Goal: Information Seeking & Learning: Learn about a topic

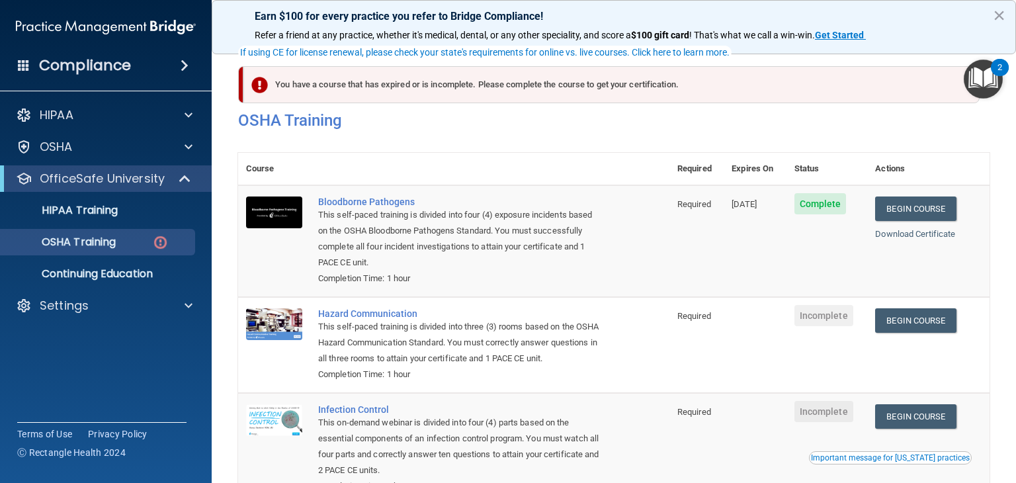
scroll to position [90, 0]
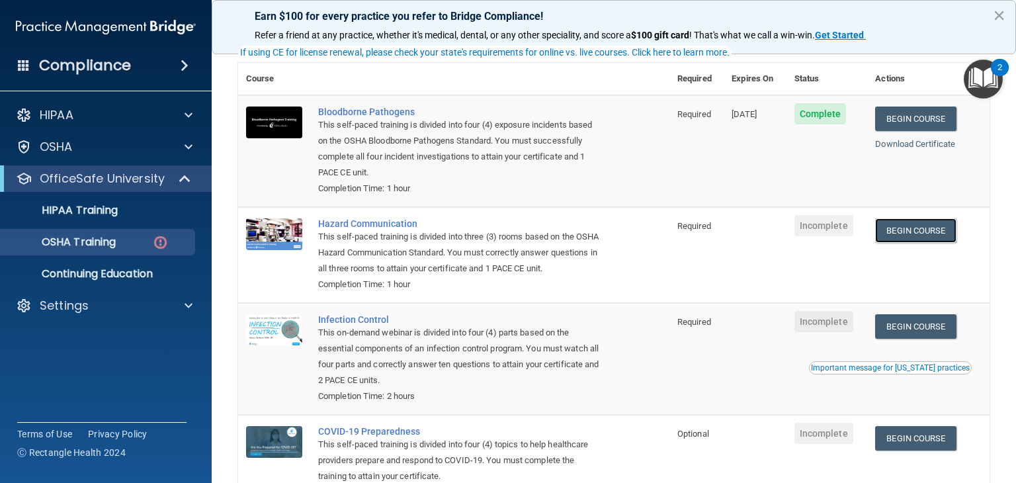
click at [904, 229] on link "Begin Course" at bounding box center [915, 230] width 81 height 24
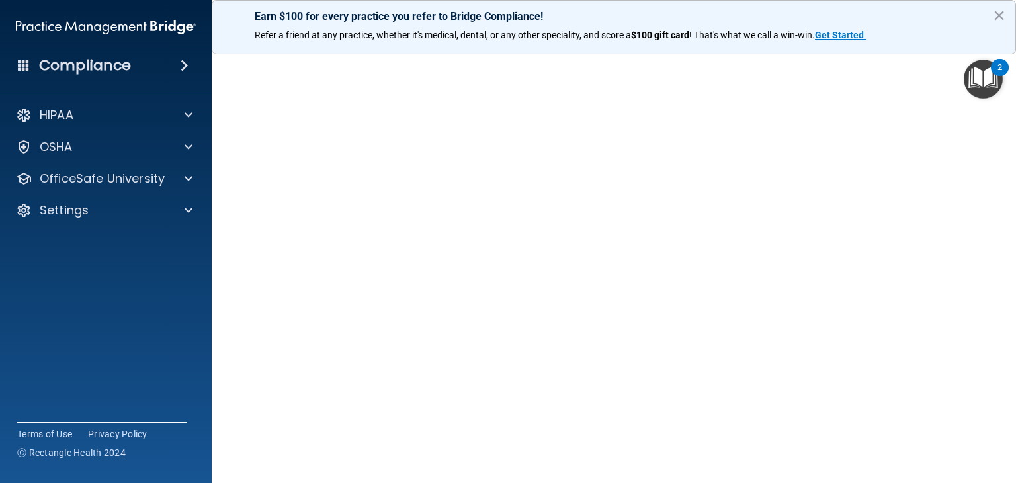
scroll to position [58, 0]
click at [196, 121] on div at bounding box center [186, 115] width 33 height 16
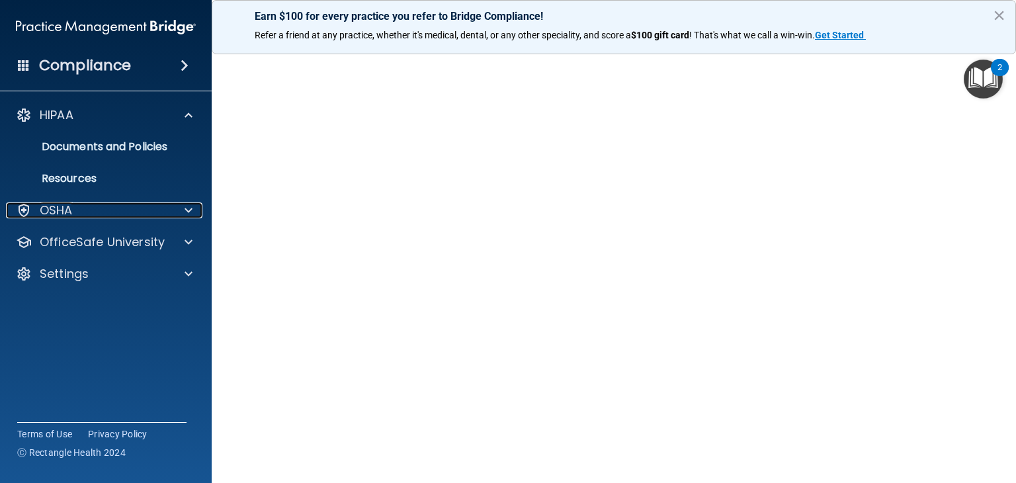
click at [196, 202] on div at bounding box center [186, 210] width 33 height 16
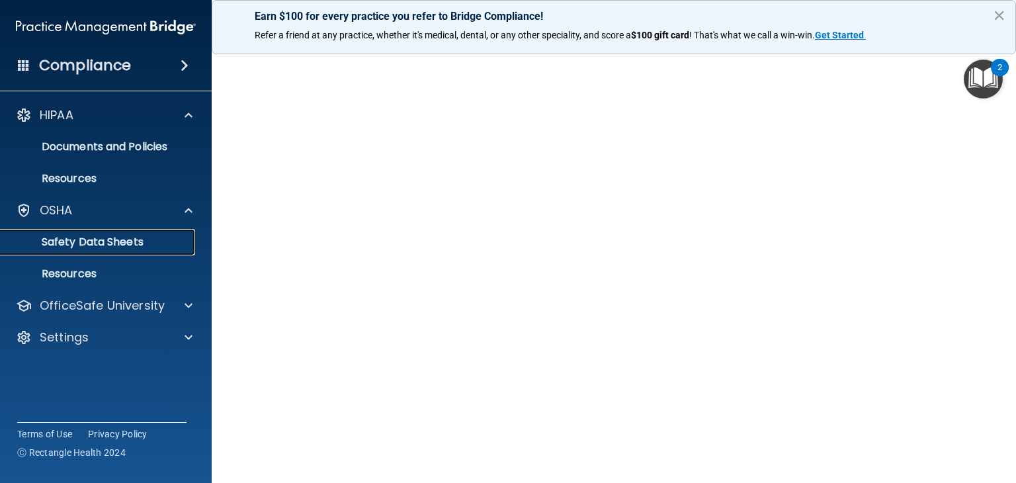
click at [135, 243] on p "Safety Data Sheets" at bounding box center [99, 242] width 181 height 13
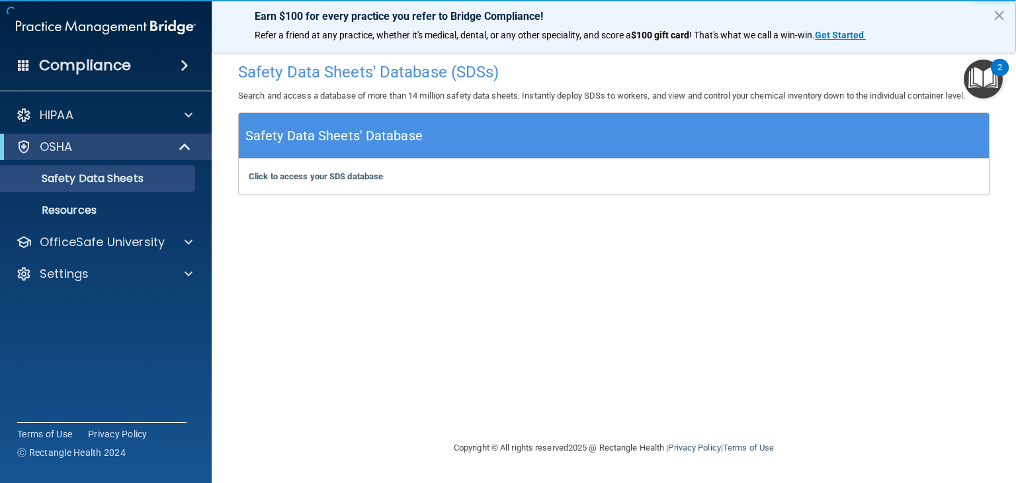
click at [765, 200] on div "Safety Data Sheets' Database (SDSs) Search and access a database of more than 1…" at bounding box center [614, 241] width 752 height 371
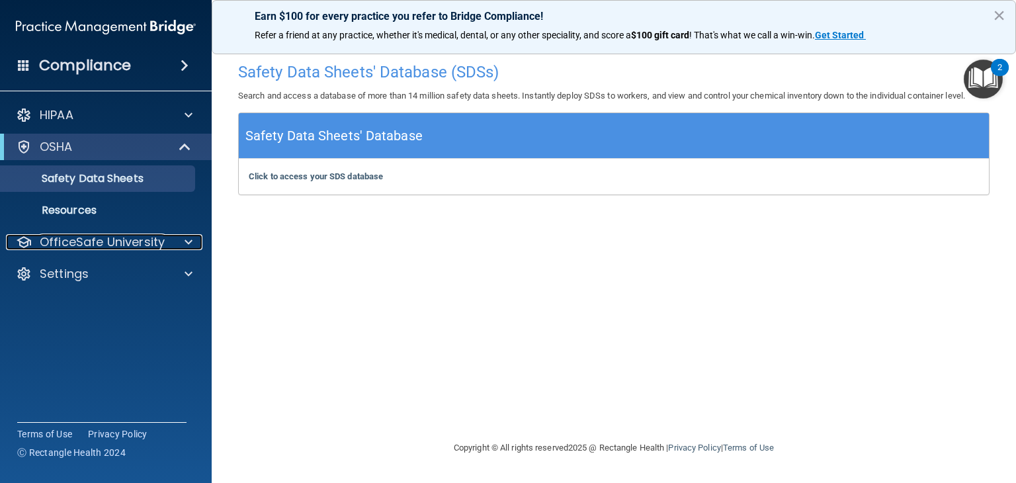
click at [179, 246] on div at bounding box center [186, 242] width 33 height 16
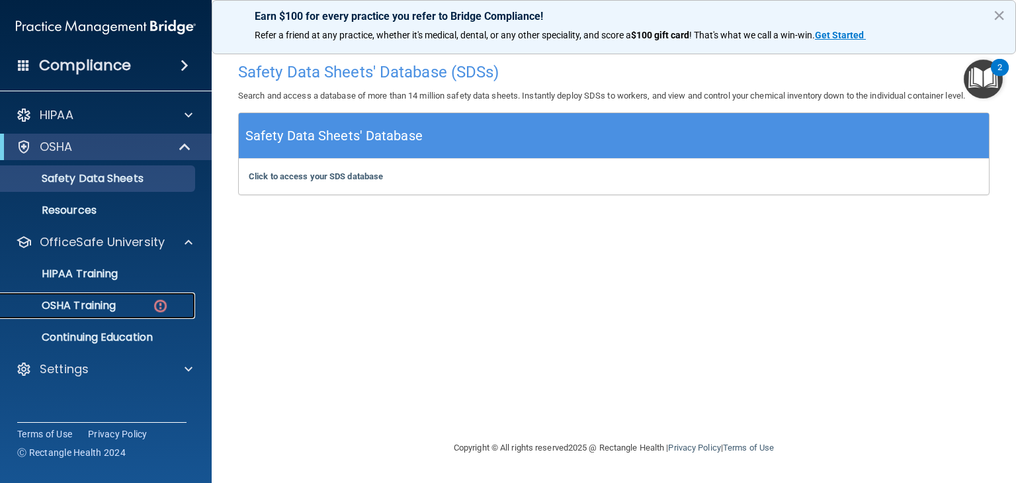
click at [142, 308] on div "OSHA Training" at bounding box center [99, 305] width 181 height 13
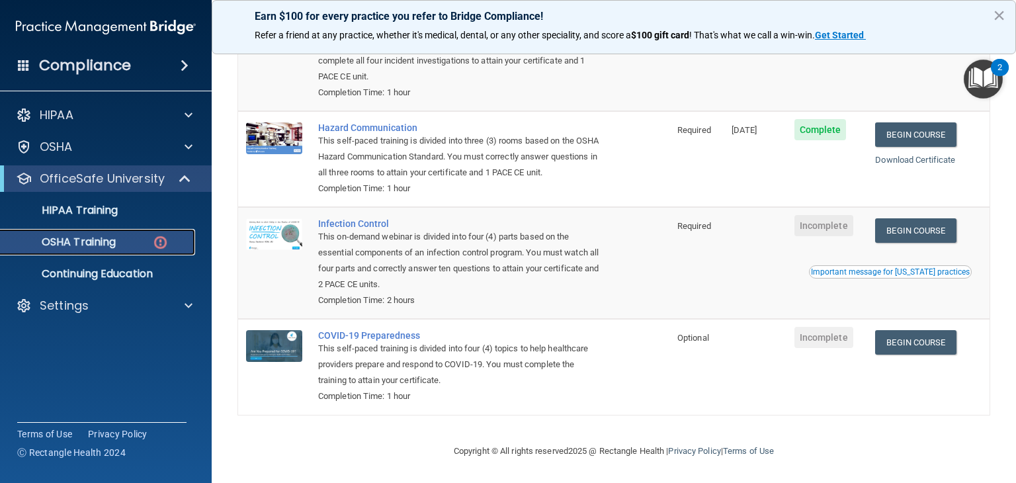
scroll to position [204, 0]
click at [929, 238] on link "Begin Course" at bounding box center [915, 230] width 81 height 24
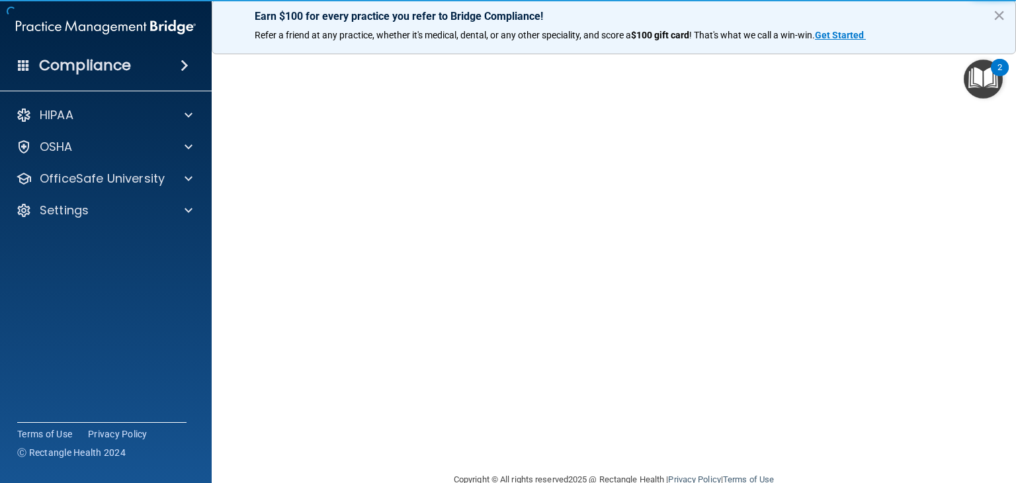
scroll to position [56, 0]
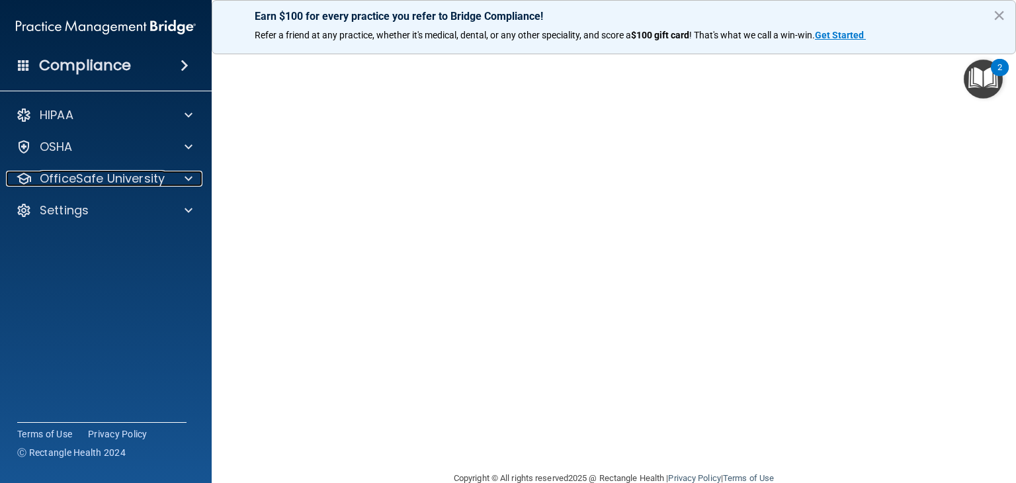
click at [187, 179] on span at bounding box center [189, 179] width 8 height 16
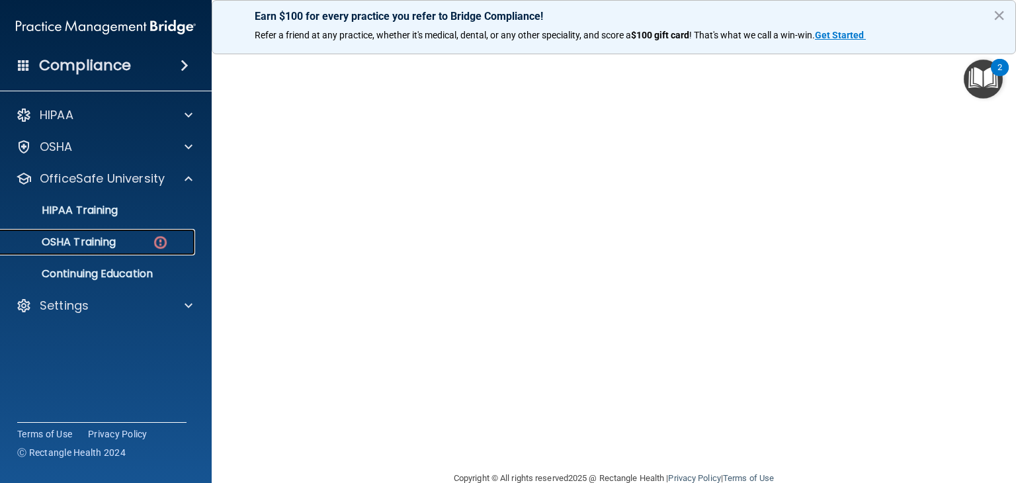
click at [91, 240] on p "OSHA Training" at bounding box center [62, 242] width 107 height 13
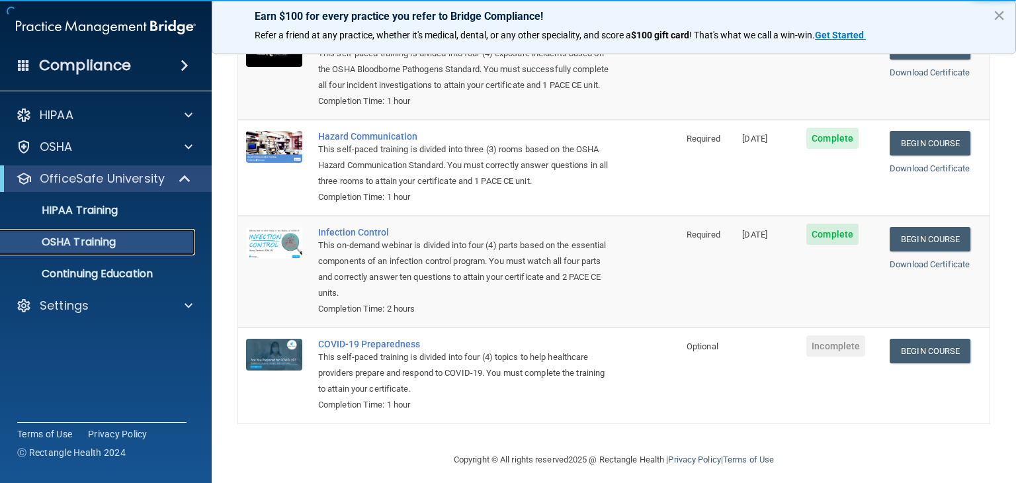
scroll to position [151, 0]
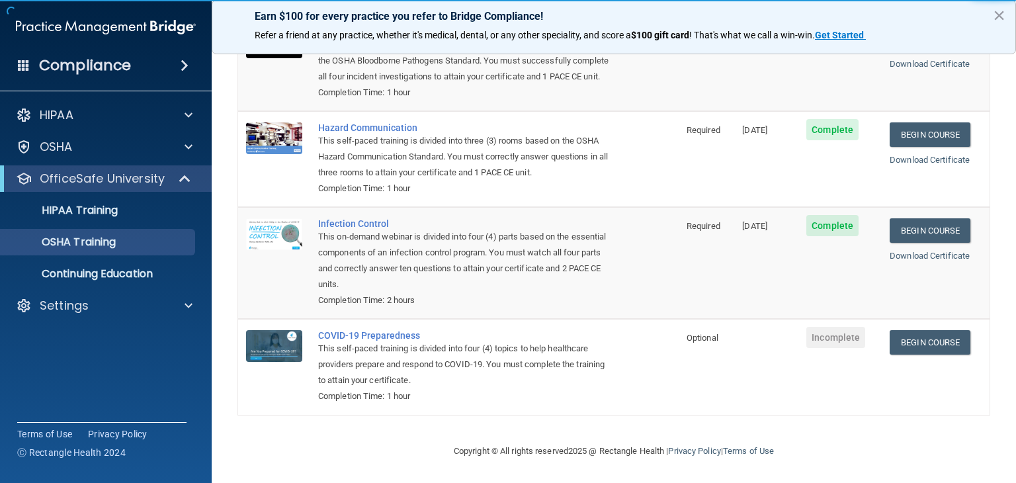
click at [945, 303] on td "Begin Course Download Certificate" at bounding box center [936, 263] width 108 height 112
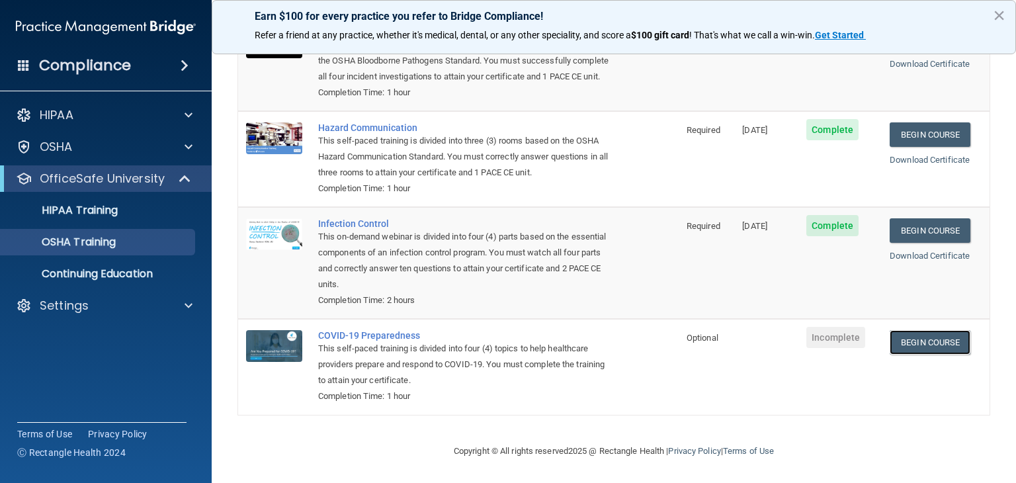
click at [939, 331] on link "Begin Course" at bounding box center [930, 342] width 81 height 24
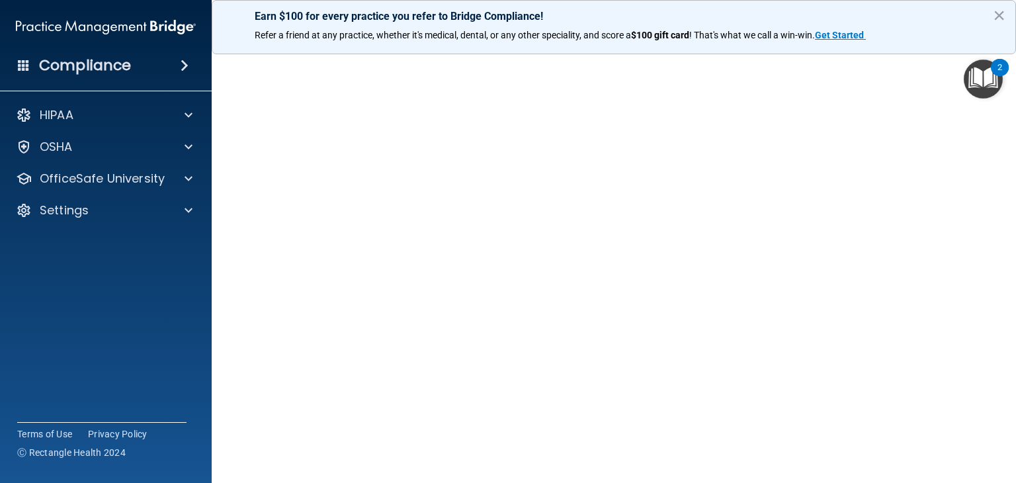
scroll to position [49, 0]
click at [179, 180] on div at bounding box center [186, 179] width 33 height 16
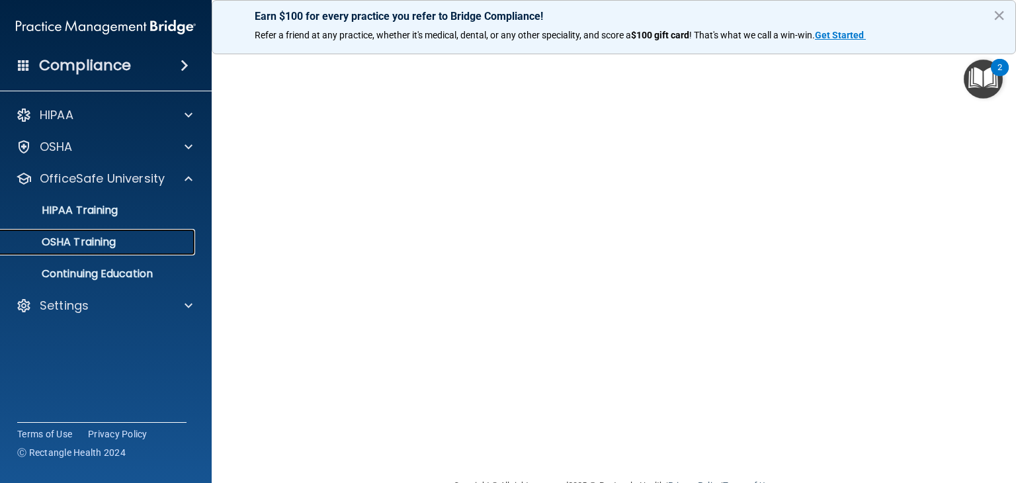
click at [101, 241] on p "OSHA Training" at bounding box center [62, 242] width 107 height 13
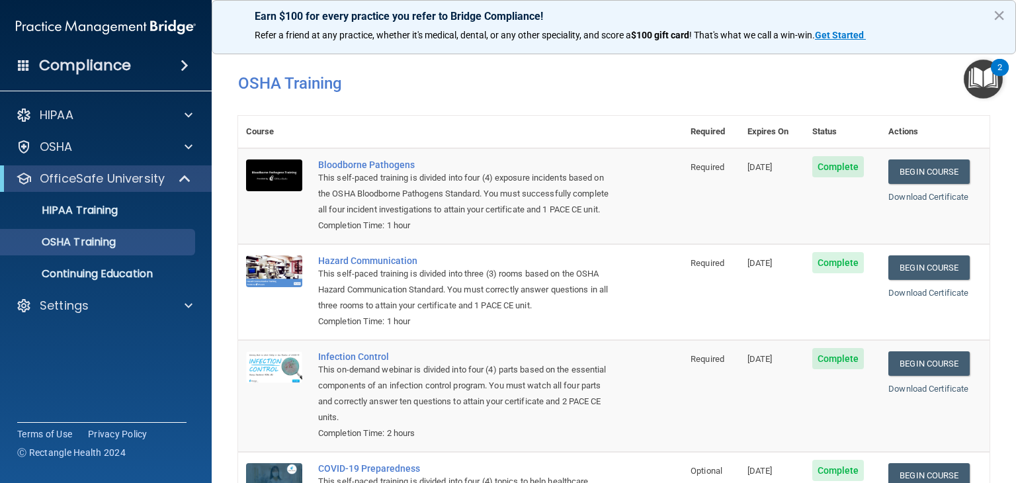
click at [698, 140] on th "Required" at bounding box center [711, 132] width 56 height 32
click at [757, 139] on th "Expires On" at bounding box center [772, 132] width 65 height 32
click at [822, 132] on th "Status" at bounding box center [842, 132] width 77 height 32
click at [892, 132] on th "Actions" at bounding box center [935, 132] width 109 height 32
click at [112, 206] on p "HIPAA Training" at bounding box center [63, 210] width 109 height 13
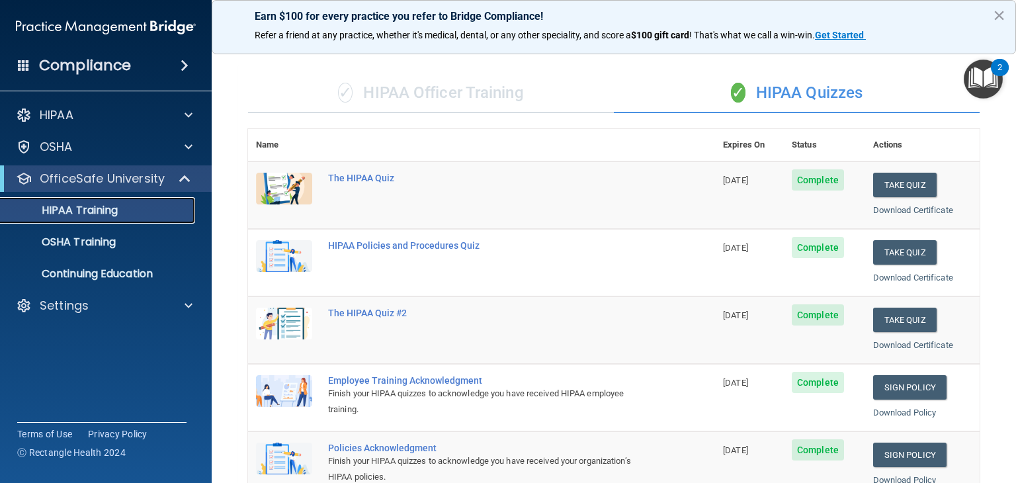
scroll to position [77, 0]
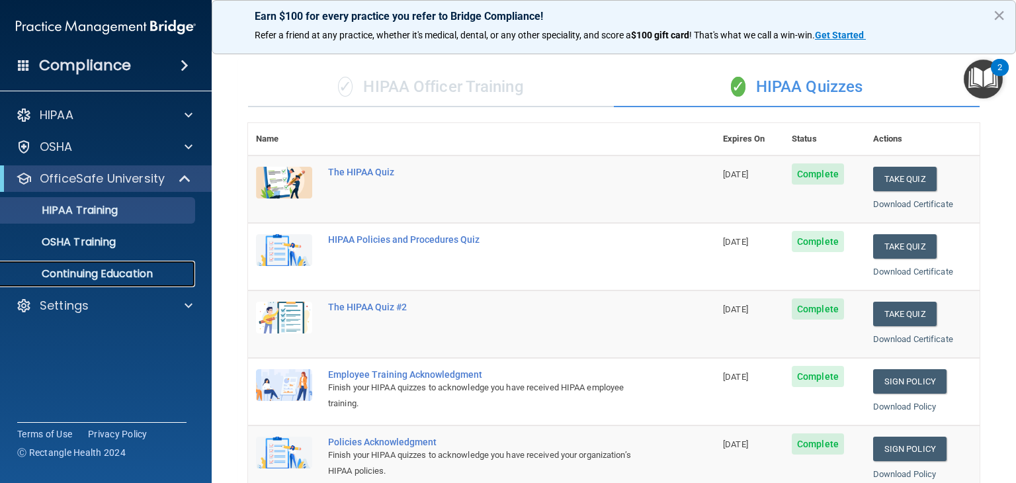
click at [75, 272] on p "Continuing Education" at bounding box center [99, 273] width 181 height 13
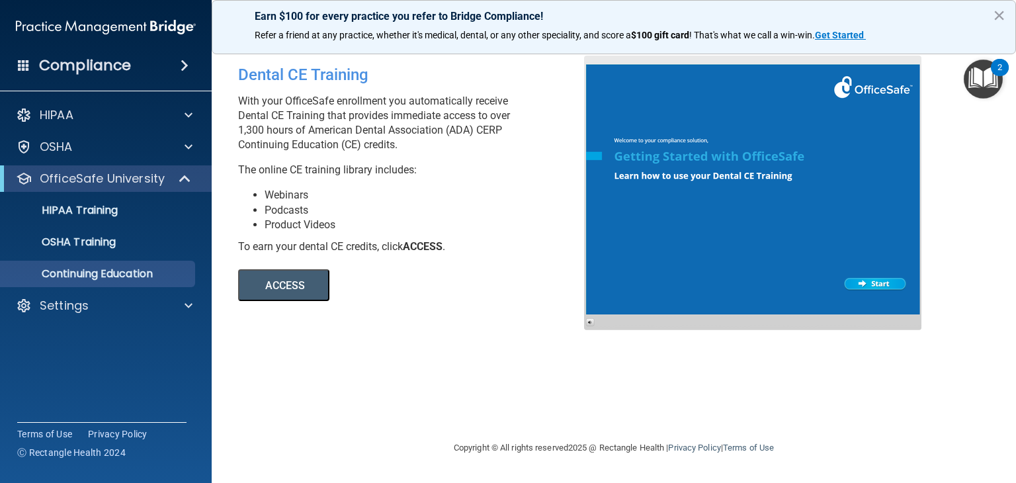
click at [34, 53] on div "Compliance" at bounding box center [106, 65] width 212 height 29
